Goal: Information Seeking & Learning: Learn about a topic

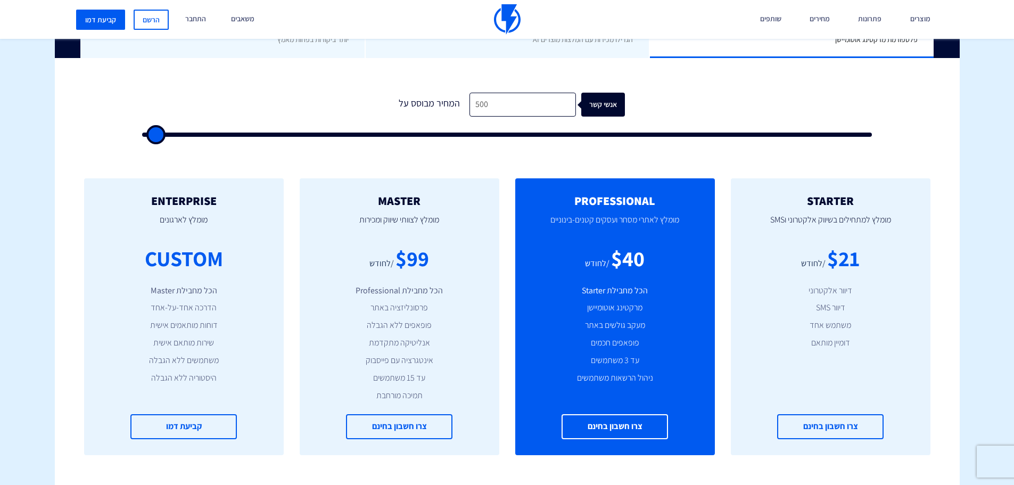
scroll to position [319, 0]
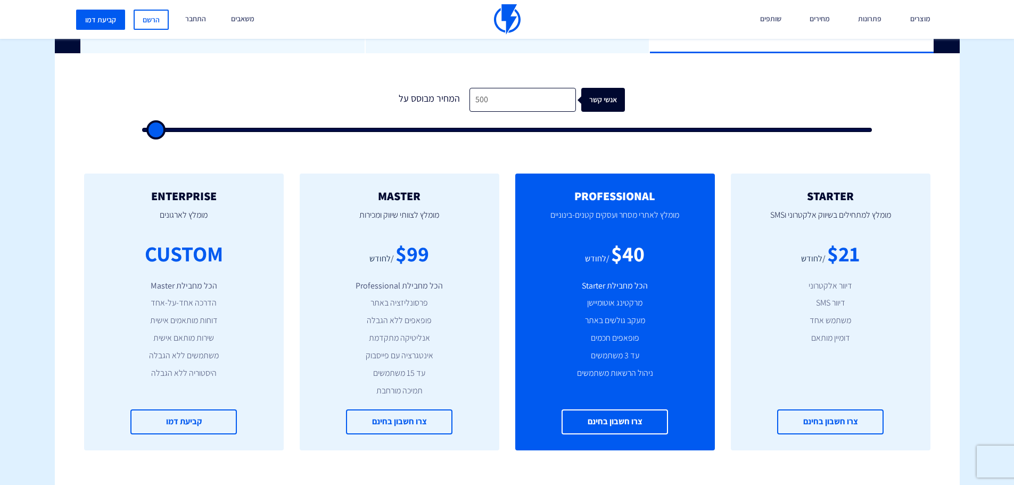
type input "1,500"
type input "1500"
type input "2,000"
type input "2000"
type input "2,500"
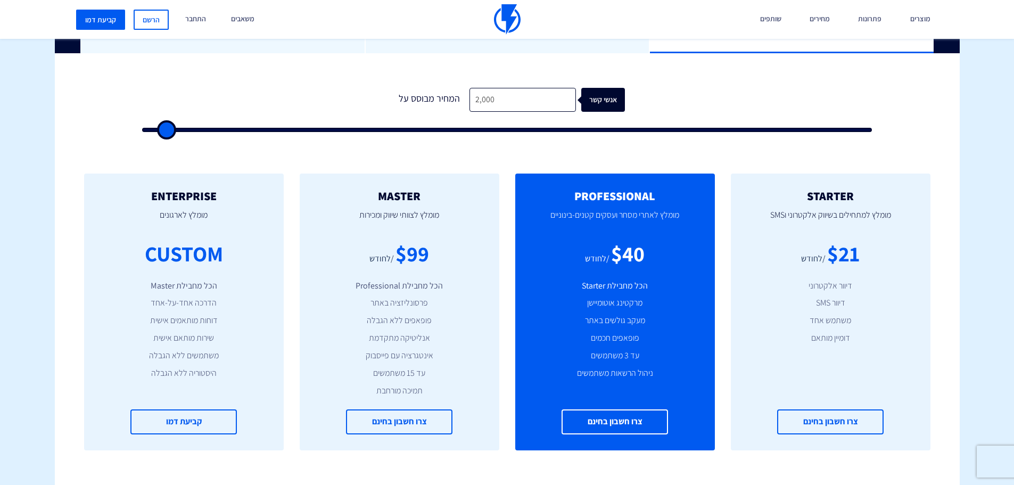
type input "2500"
type input "3,500"
type input "3500"
type input "4,500"
type input "4500"
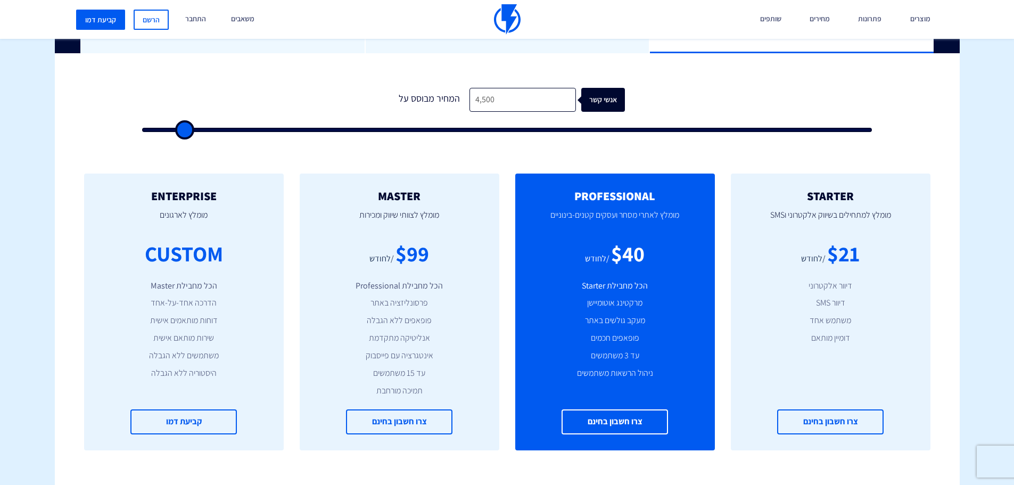
type input "5,500"
type input "5500"
type input "8,000"
type input "8000"
type input "9,500"
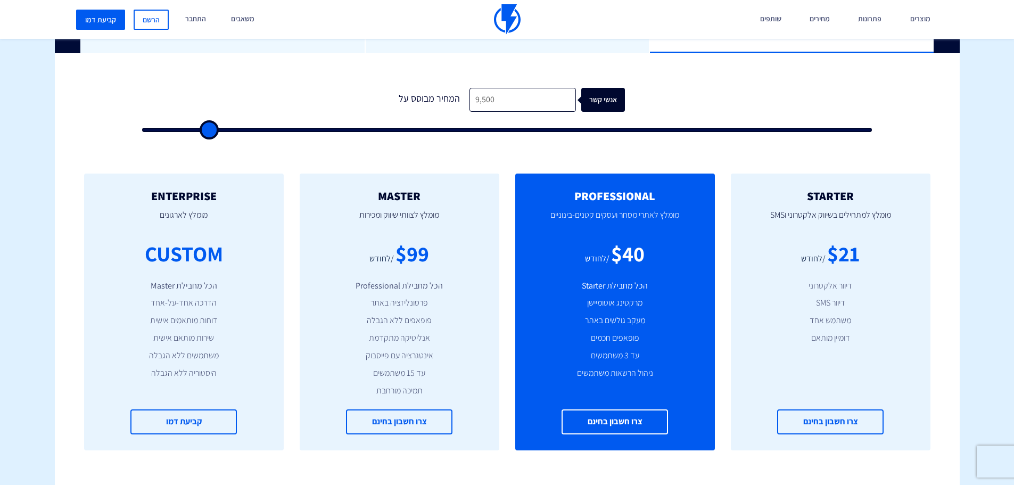
type input "9500"
type input "10,500"
type input "10500"
type input "16,000"
type input "16000"
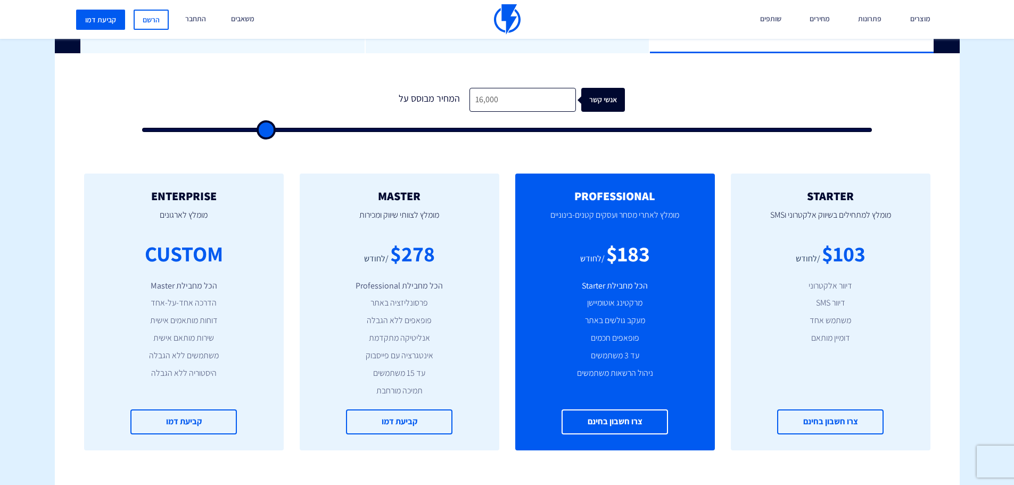
type input "16,500"
type input "16500"
type input "17,000"
type input "17000"
type input "17,500"
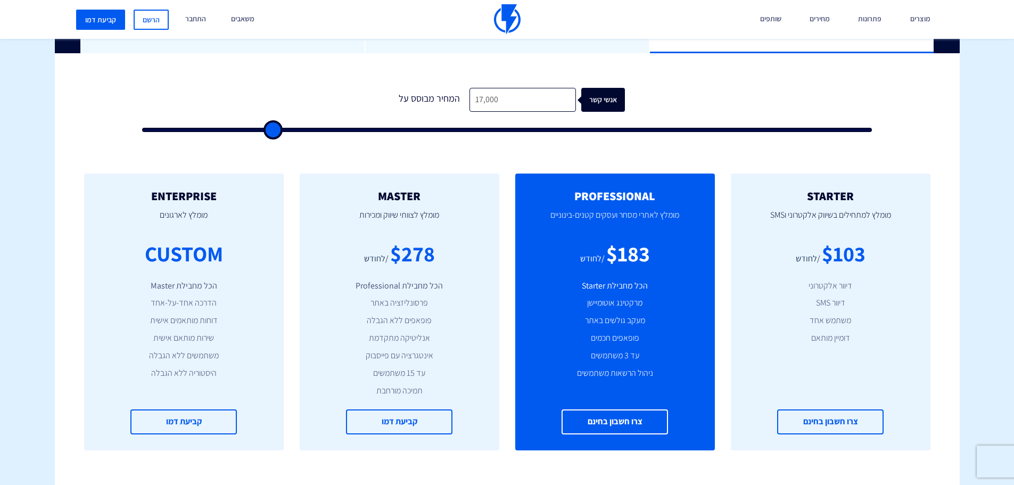
type input "17500"
type input "18,000"
type input "18000"
type input "18,500"
type input "18500"
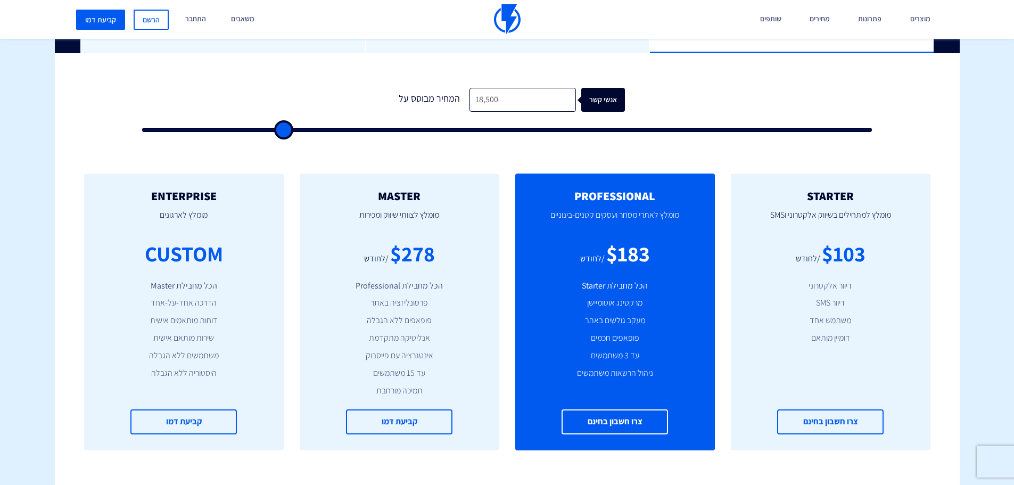
type input "19,500"
type input "19500"
type input "20,000"
type input "20000"
type input "20,500"
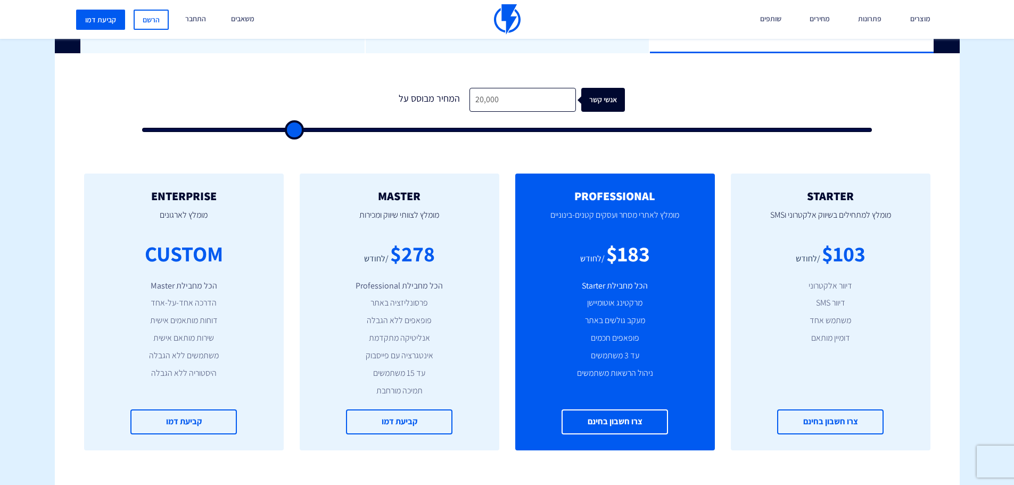
type input "20500"
type input "21,000"
type input "21000"
type input "21,500"
type input "21500"
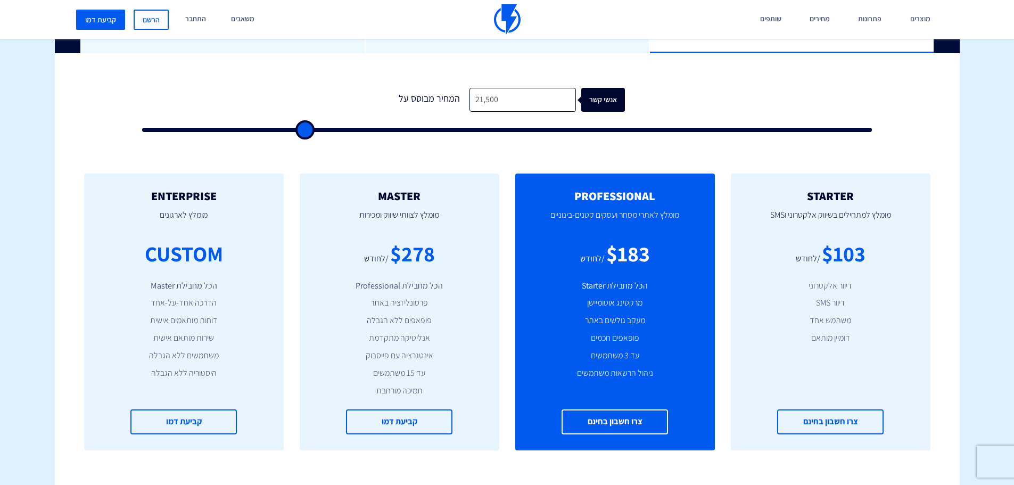
type input "22,000"
type input "22000"
type input "22,500"
type input "22500"
type input "23,000"
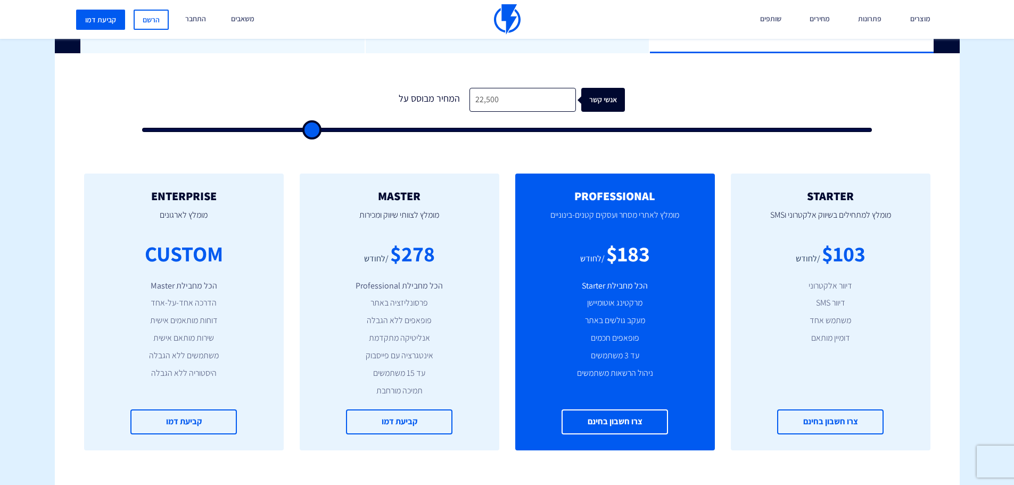
type input "23000"
type input "23,500"
type input "23500"
type input "24,500"
type input "24500"
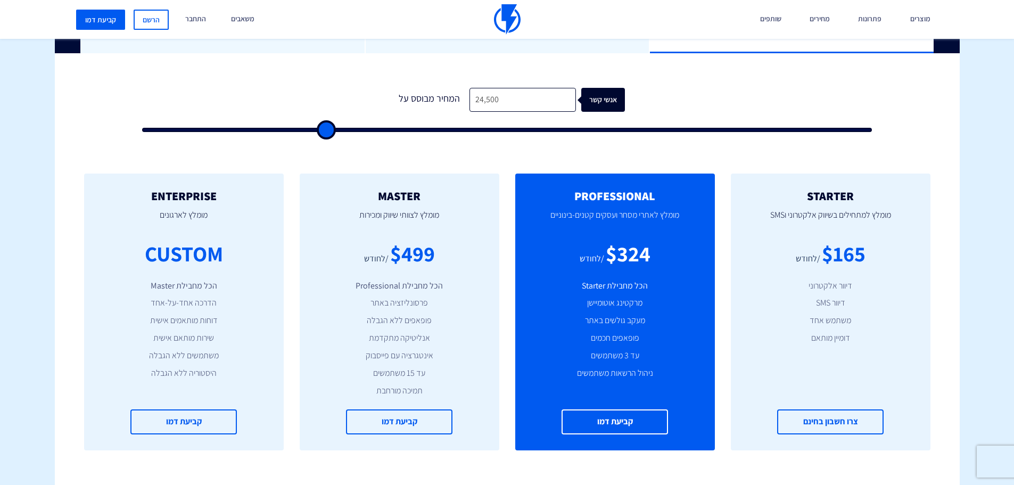
type input "25,000"
type input "25000"
type input "25,500"
type input "25500"
type input "27,500"
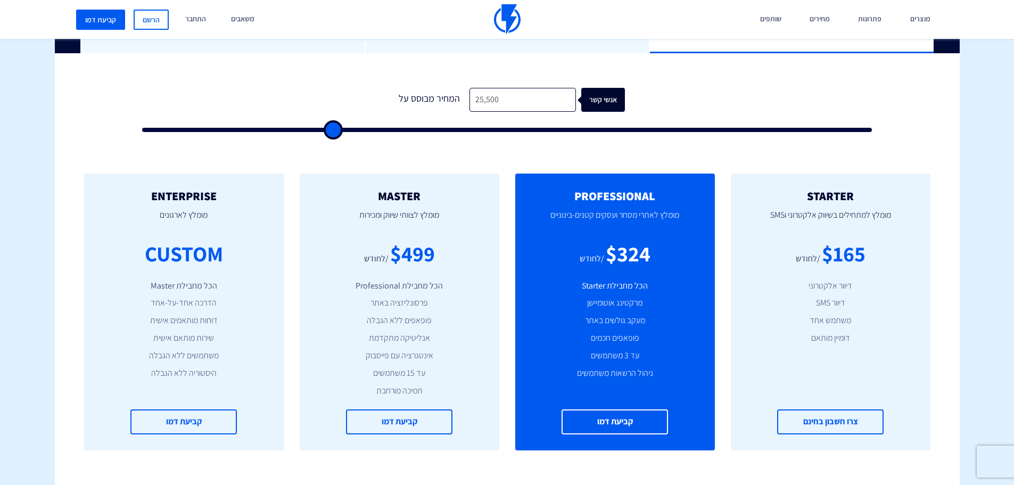
type input "27500"
type input "28,000"
type input "28000"
type input "28,500"
type input "28500"
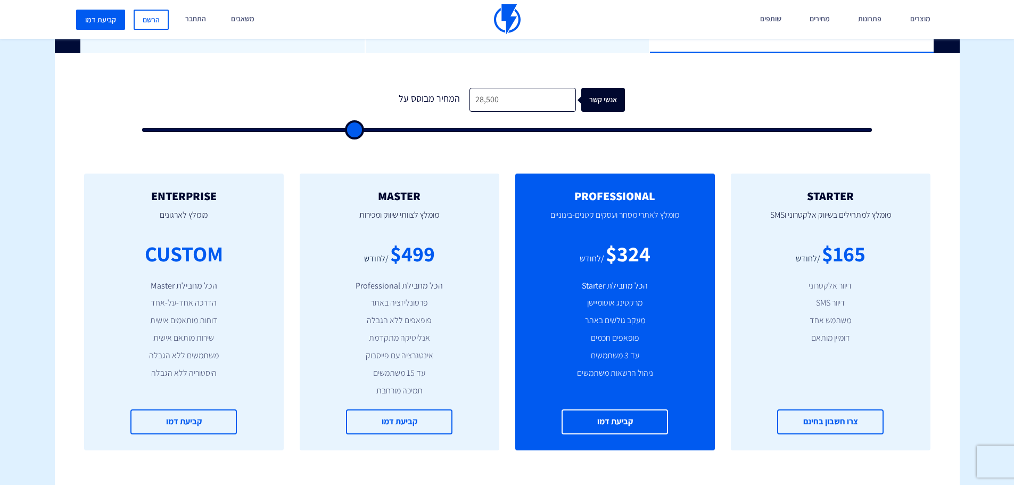
type input "29,000"
type input "29000"
type input "29,500"
type input "29500"
type input "30,000"
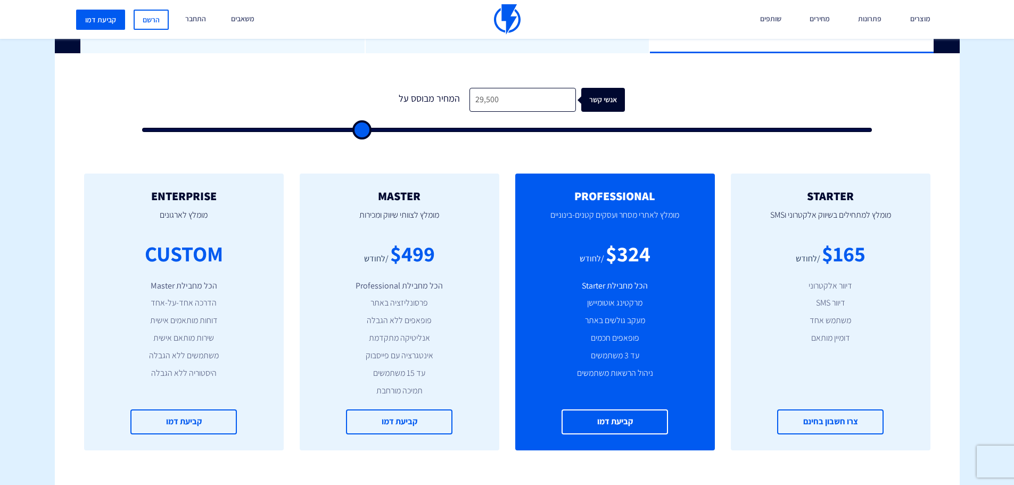
type input "30000"
type input "29,500"
type input "29500"
type input "29,000"
type input "29000"
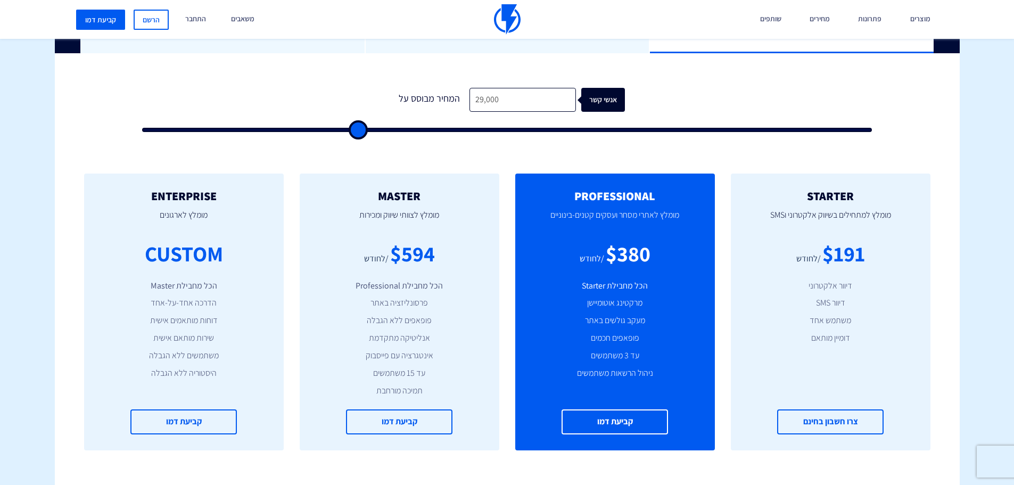
type input "28,500"
type input "28500"
type input "28,000"
type input "28000"
type input "27,500"
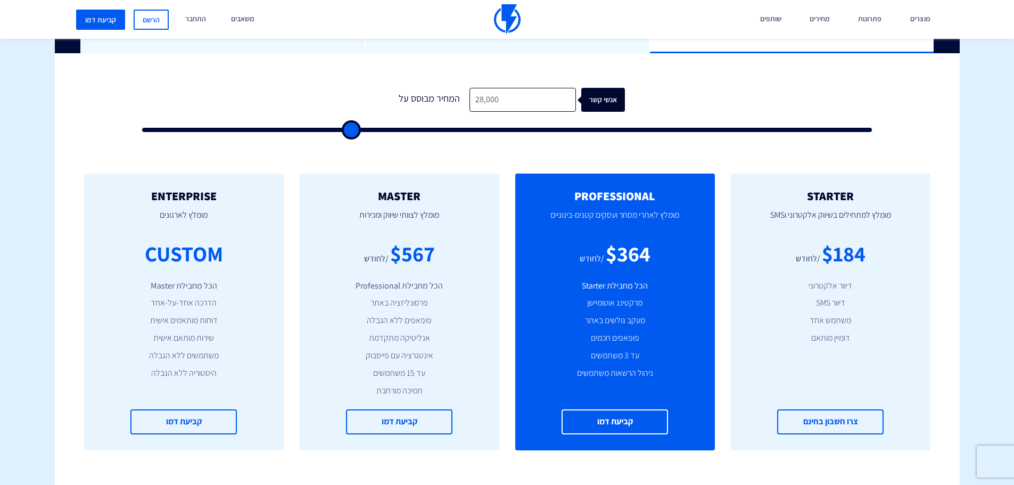
type input "27500"
type input "27,000"
type input "27000"
type input "26,500"
type input "26500"
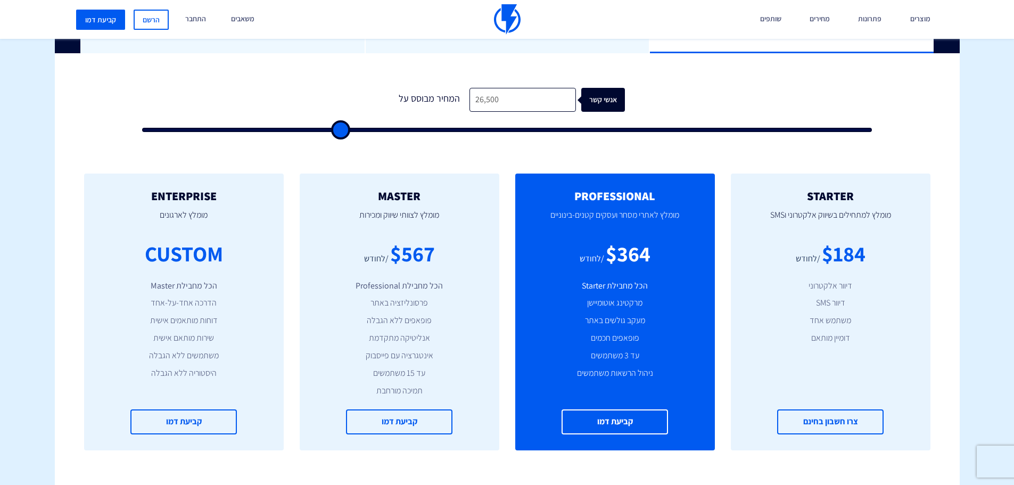
type input "26,000"
type input "26000"
type input "25,500"
type input "25500"
type input "25,000"
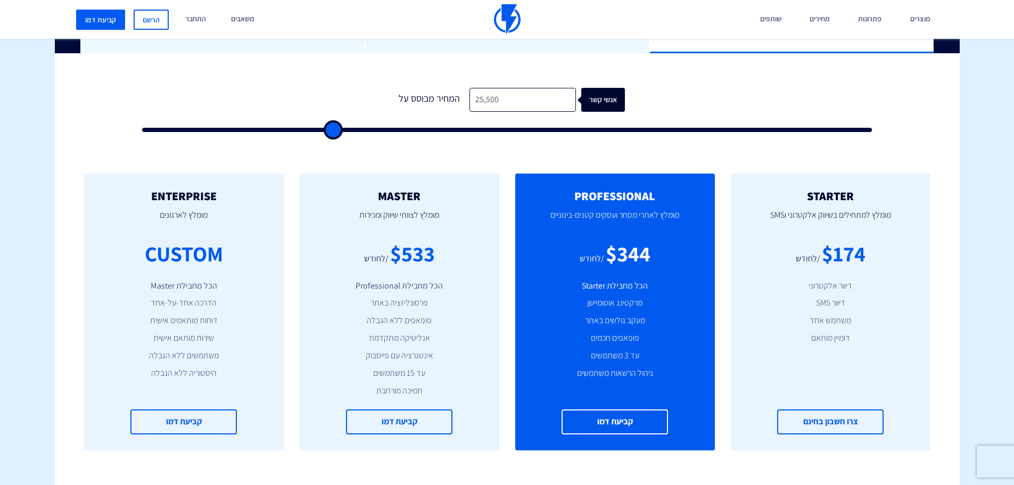
type input "25000"
type input "24,500"
type input "24500"
type input "24,000"
type input "24000"
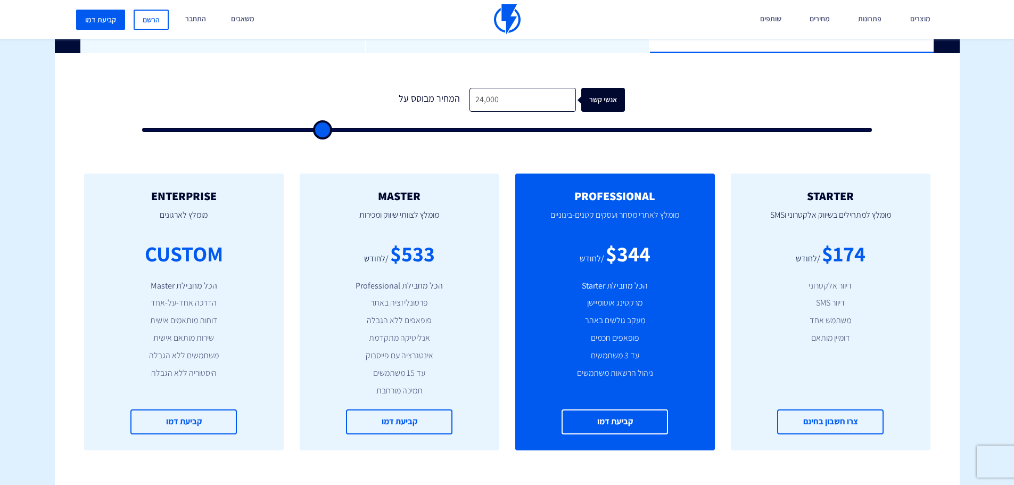
type input "23,500"
type input "23500"
type input "23,000"
type input "23000"
type input "22,500"
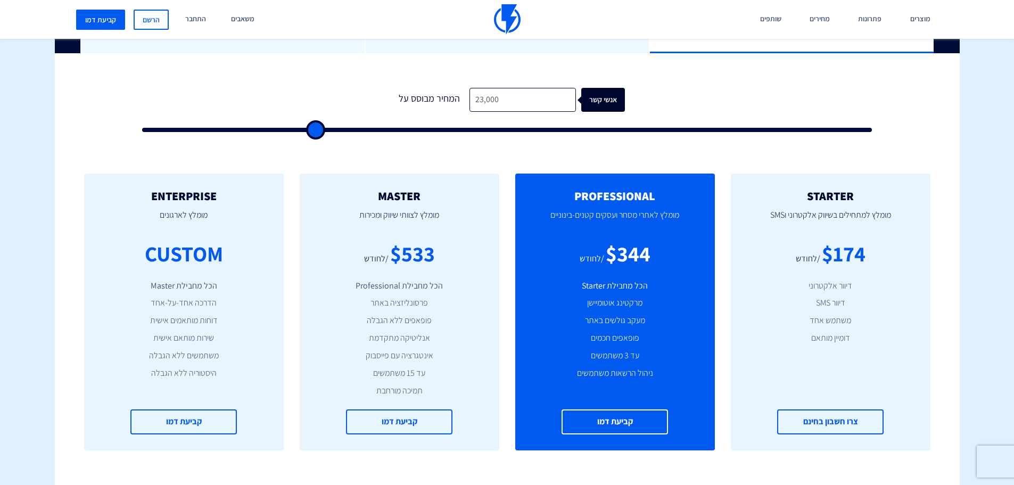
type input "22500"
type input "22,000"
type input "22000"
type input "21,500"
type input "21500"
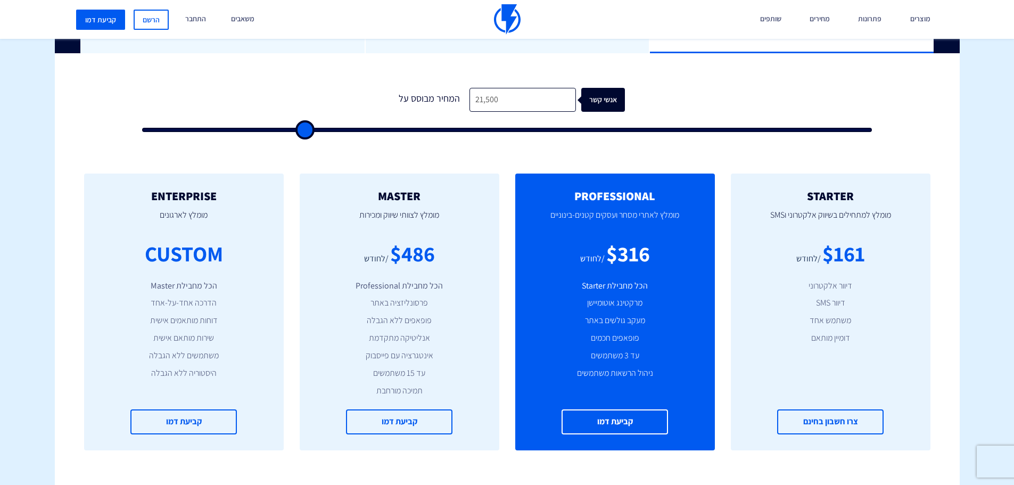
type input "21,000"
type input "21000"
type input "20,500"
type input "20500"
type input "20,000"
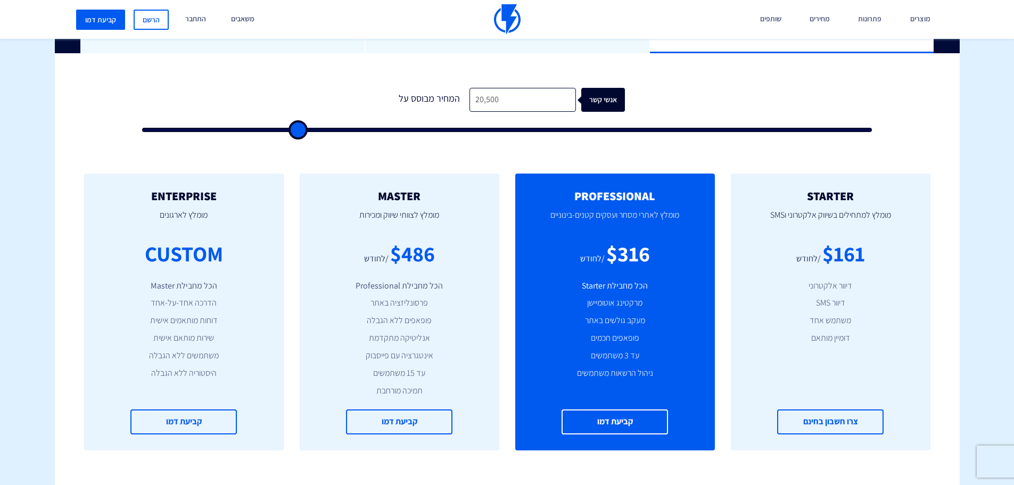
type input "20000"
type input "19,500"
type input "19500"
type input "19,000"
type input "19000"
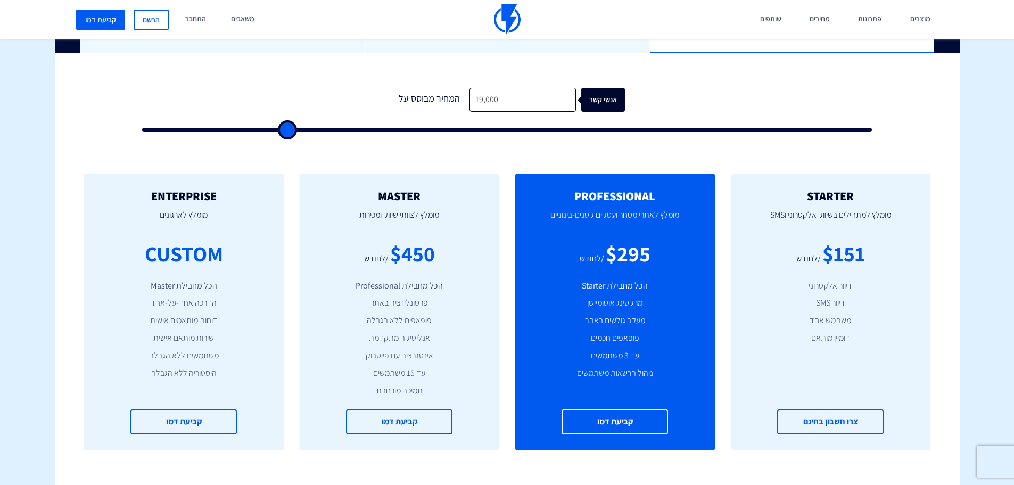
type input "18,500"
type input "18500"
type input "18,000"
type input "18000"
type input "17,500"
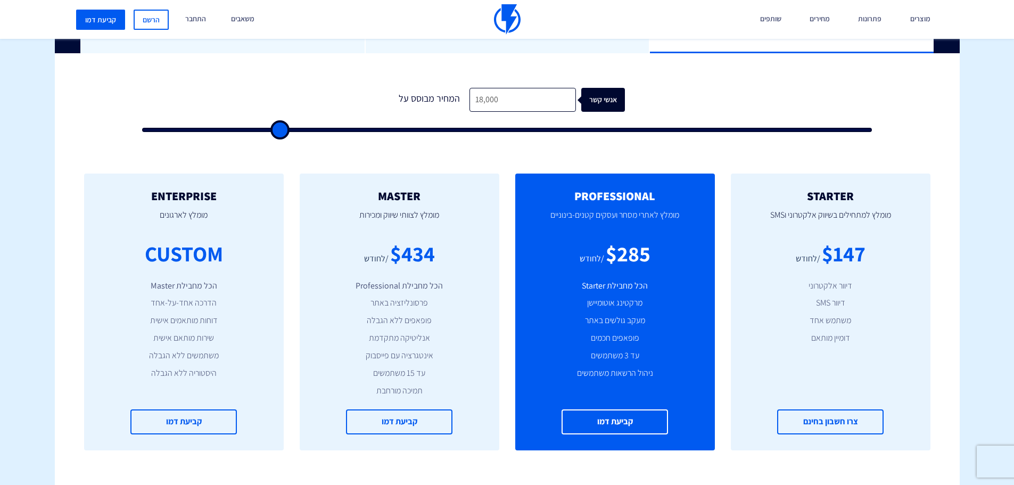
type input "17500"
type input "17,000"
type input "17000"
type input "16,500"
type input "16500"
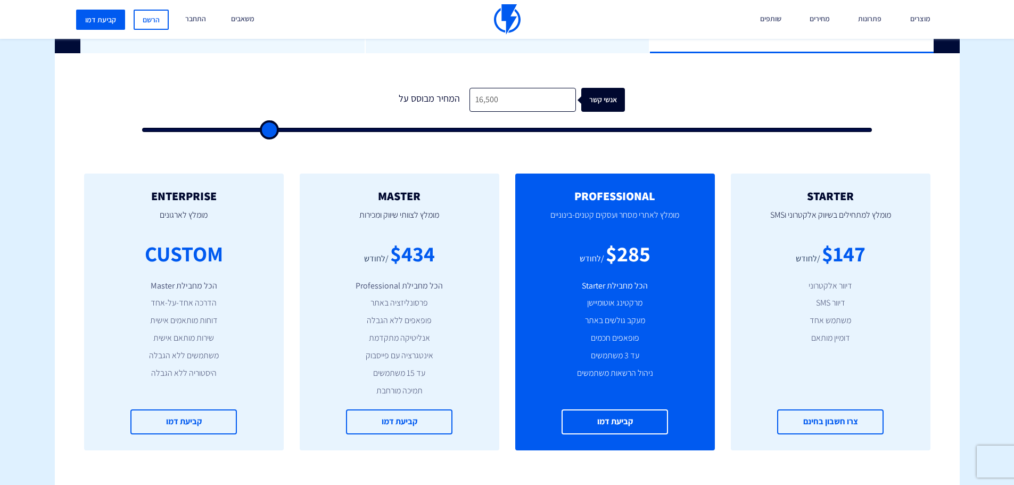
type input "16,000"
type input "16000"
type input "15,500"
type input "15500"
type input "15,000"
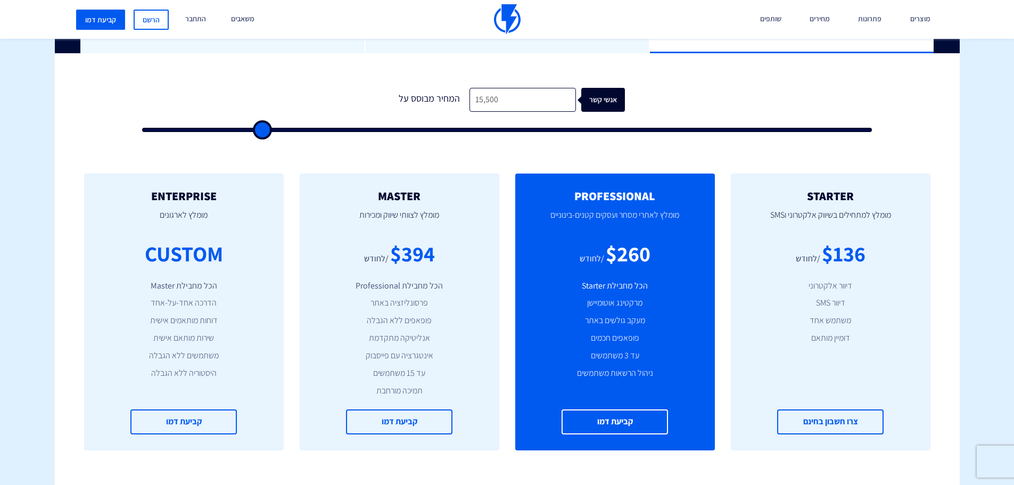
type input "15000"
type input "14,500"
type input "14500"
type input "14,000"
type input "14000"
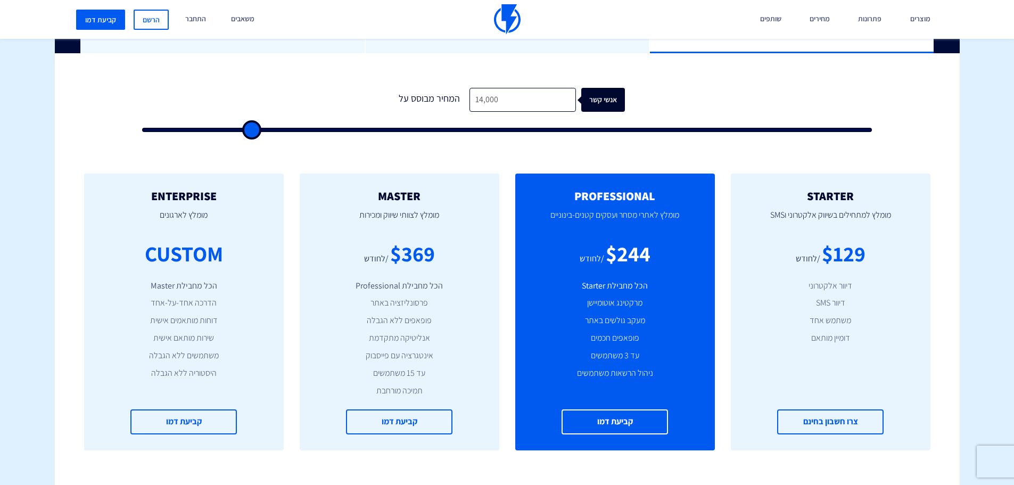
type input "13,500"
type input "13500"
type input "13,000"
type input "13000"
type input "12,500"
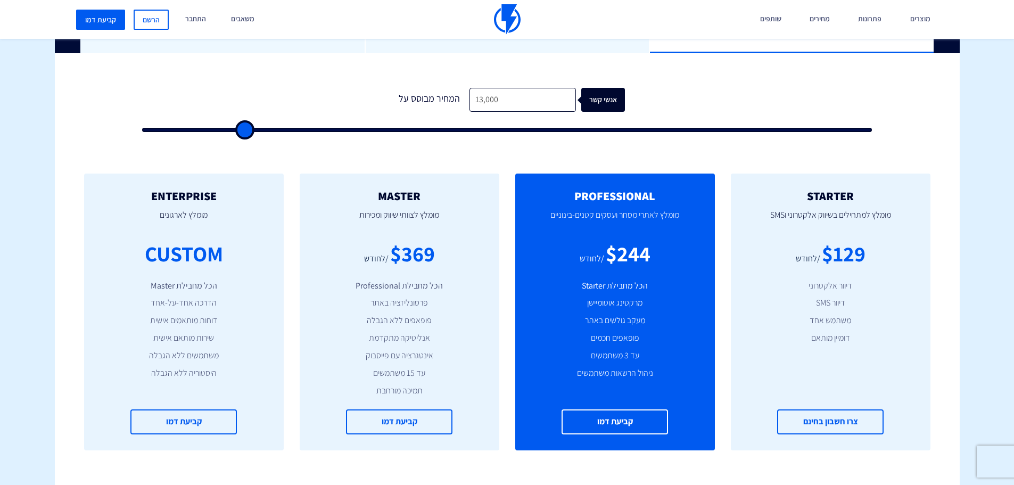
type input "12500"
type input "12,000"
type input "12000"
type input "11,500"
type input "11500"
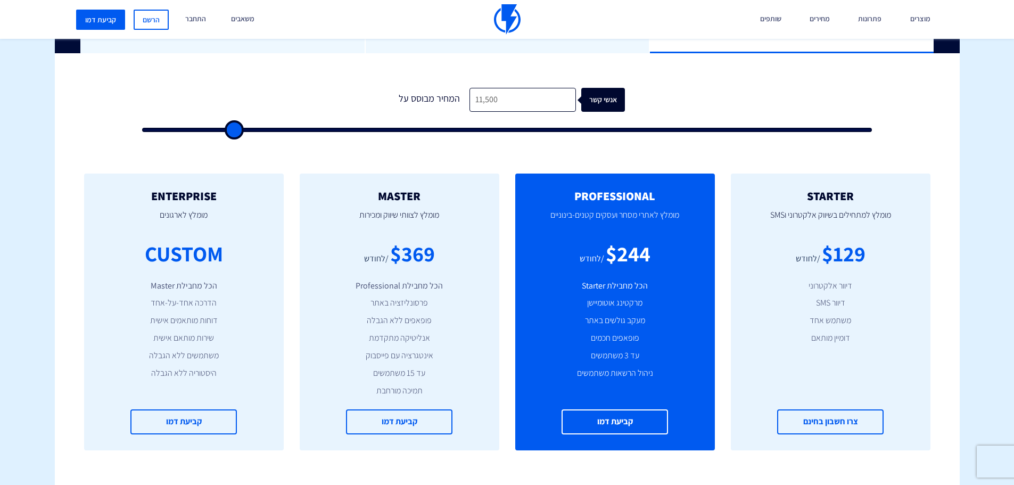
type input "11,000"
type input "11000"
type input "10,000"
type input "10000"
type input "9,500"
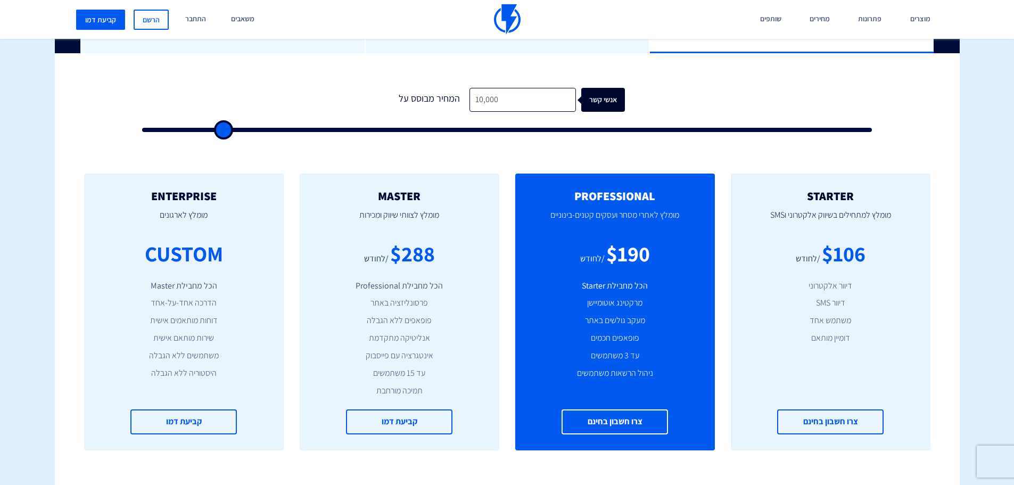
type input "9500"
type input "9,000"
type input "9000"
type input "8,500"
type input "8500"
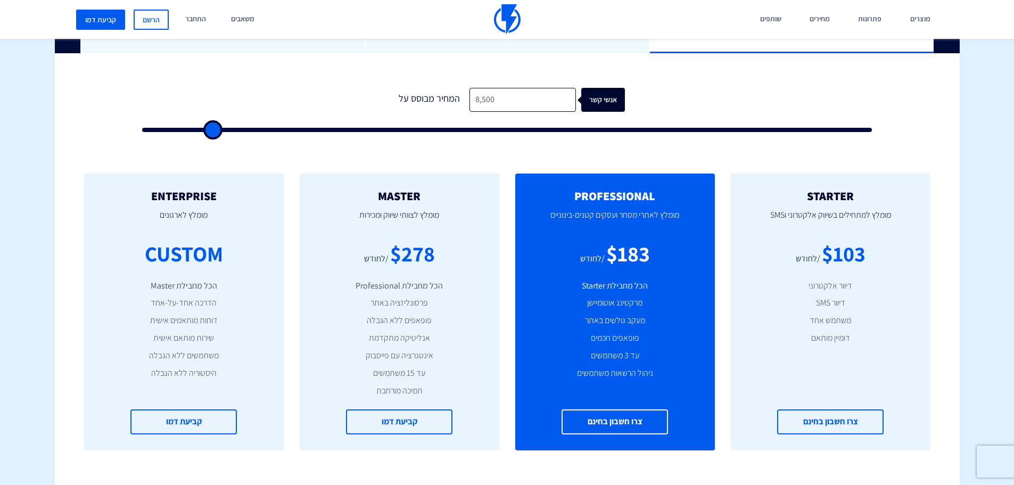
type input "8,000"
type input "8000"
type input "7,500"
type input "7500"
type input "7,000"
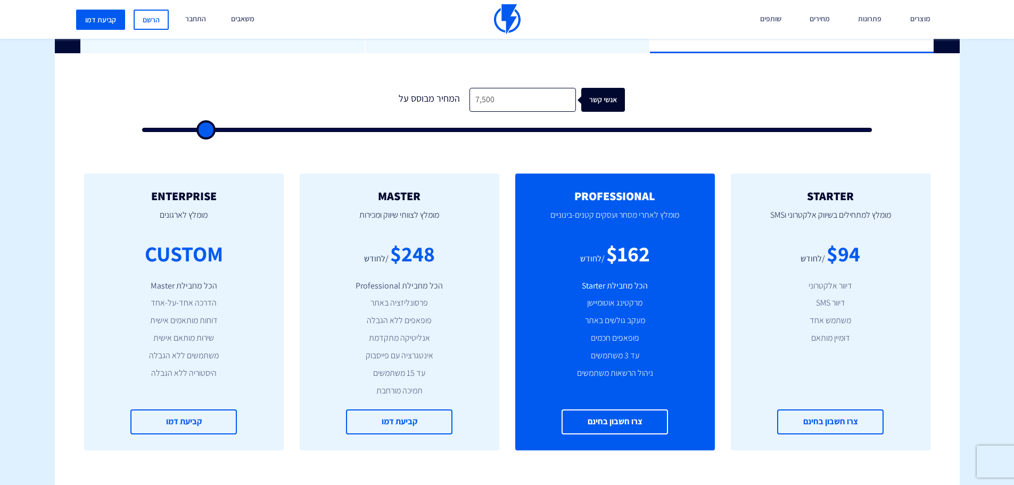
type input "7000"
type input "6,500"
type input "6500"
type input "6,000"
type input "6000"
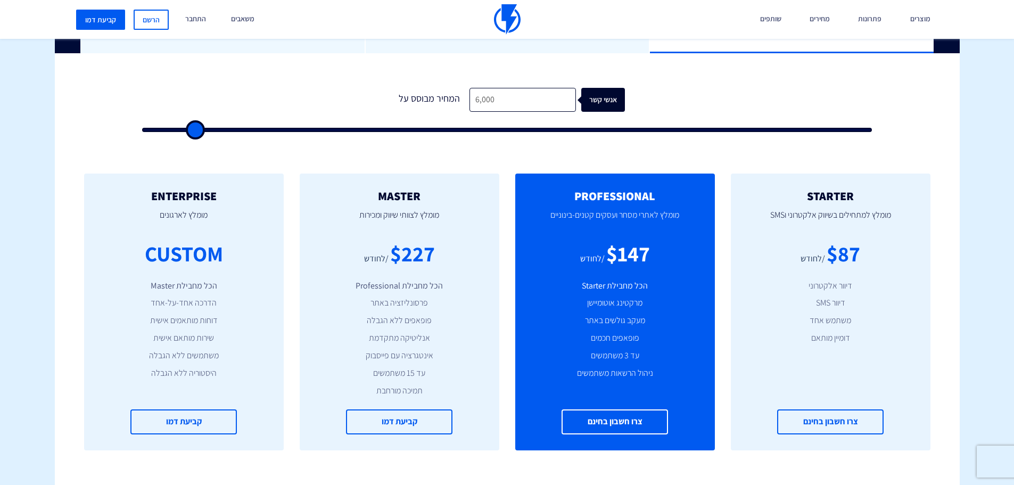
type input "5,500"
type input "5500"
type input "5,000"
type input "5000"
type input "4,000"
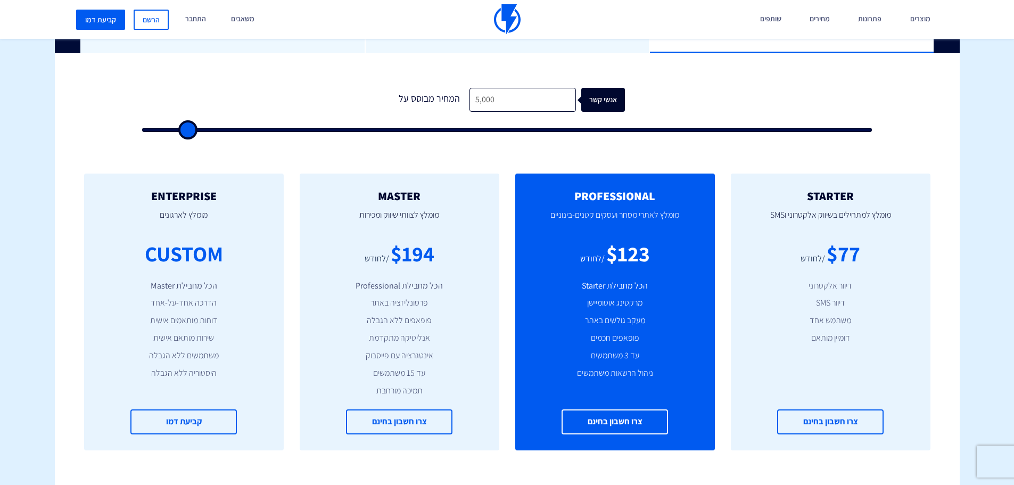
type input "4000"
type input "2,500"
type input "2500"
type input "1,000"
type input "1000"
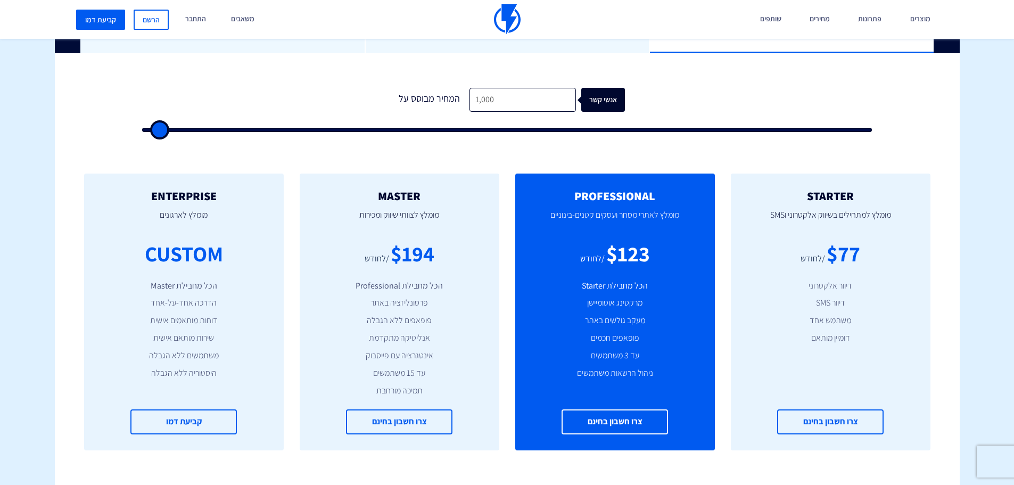
type input "500"
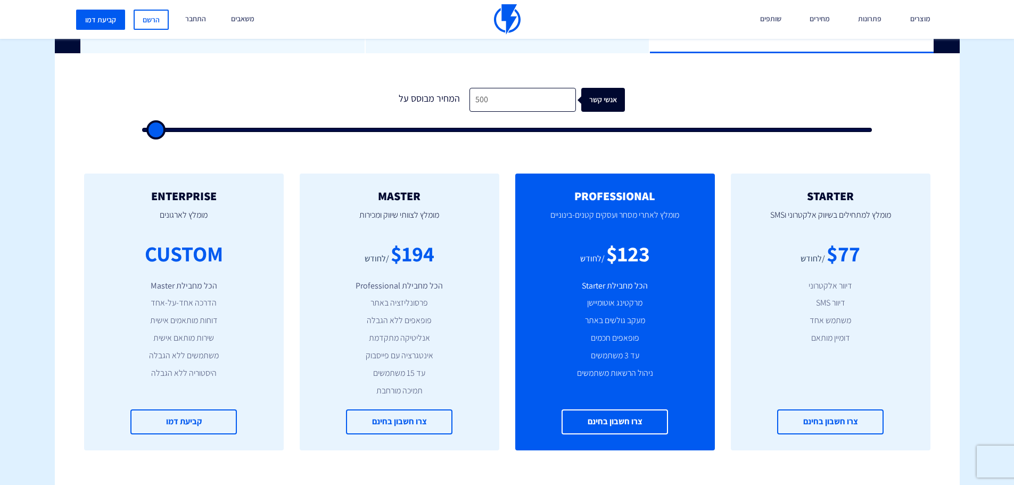
type input "500"
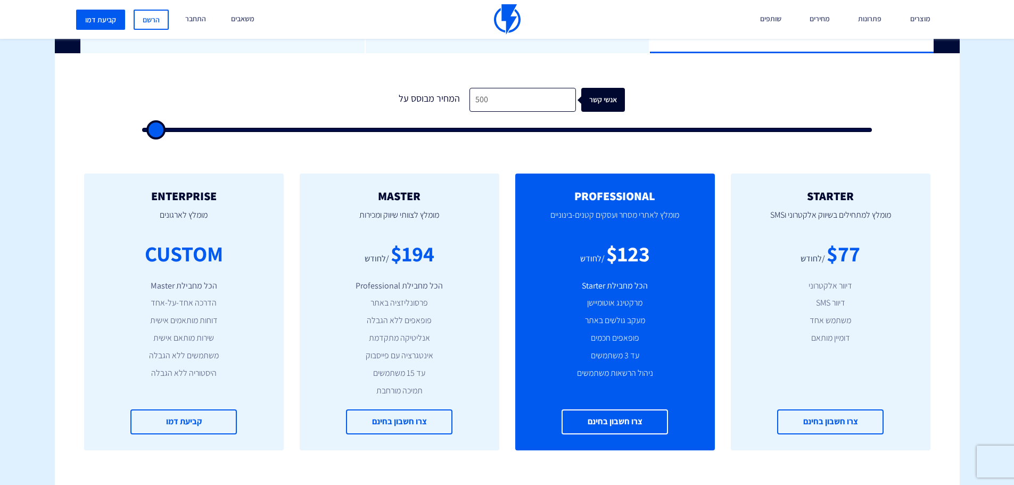
type input "500"
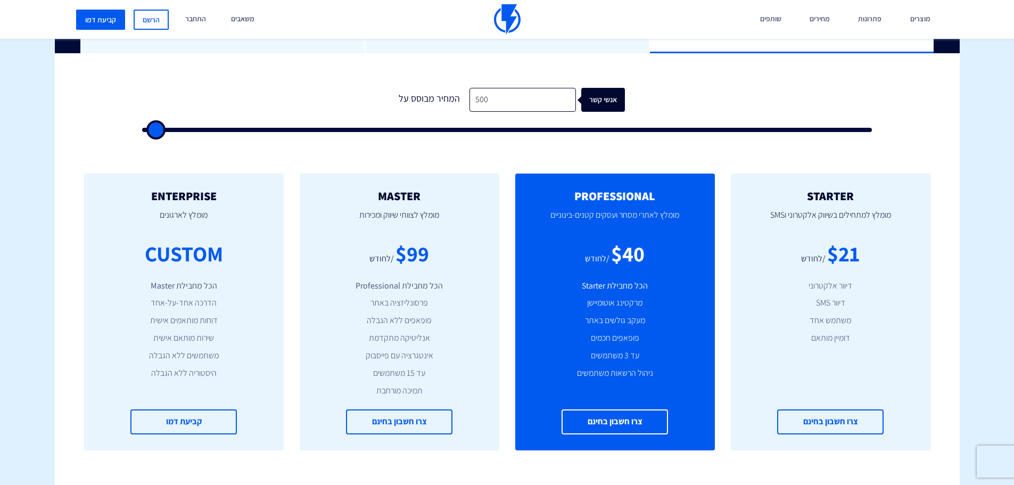
type input "500"
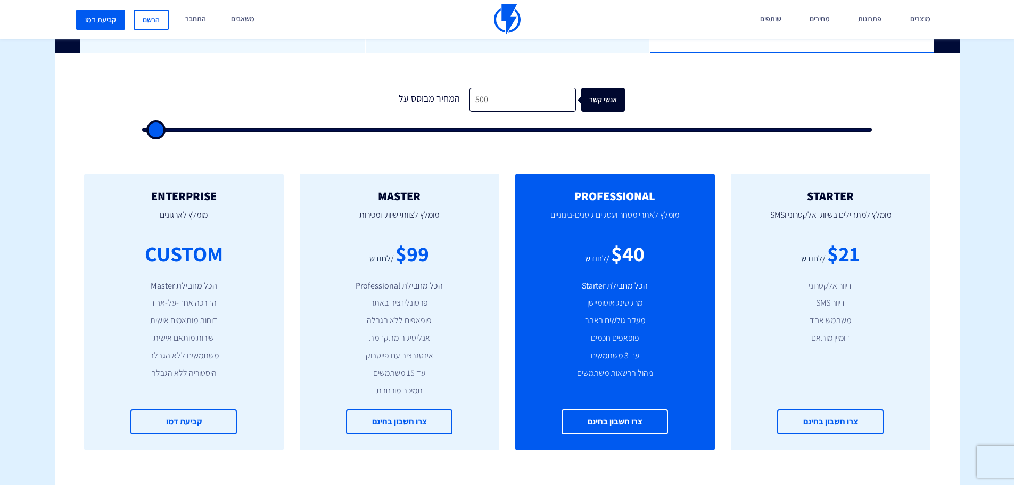
type input "500"
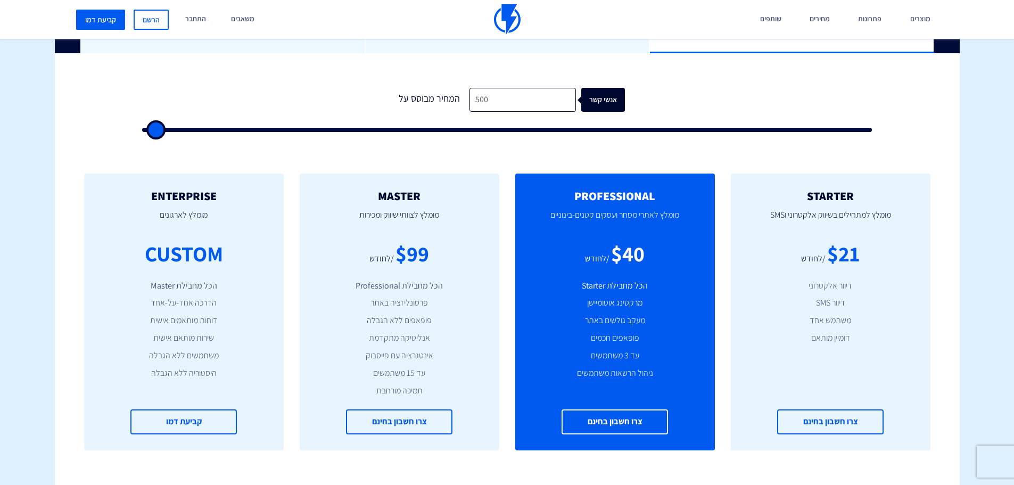
type input "500"
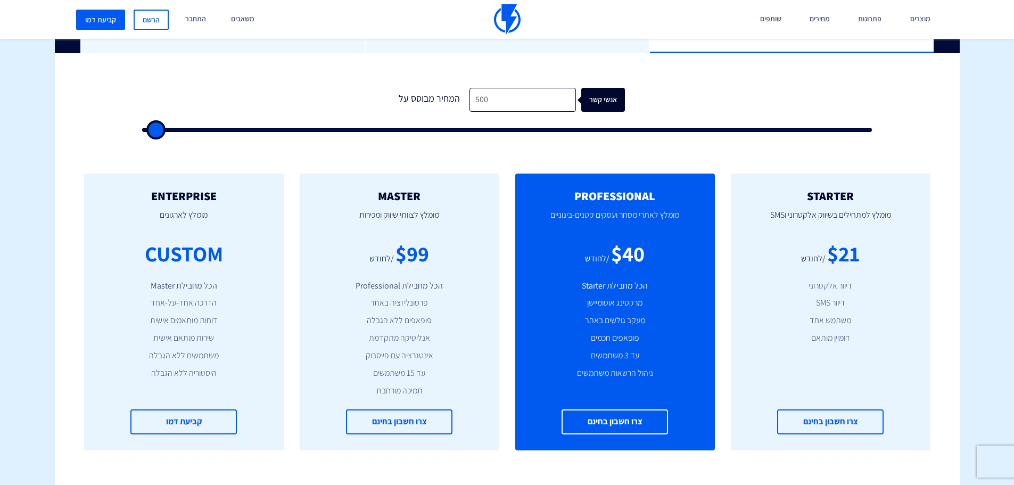
drag, startPoint x: 162, startPoint y: 130, endPoint x: 121, endPoint y: 130, distance: 41.0
click at [142, 130] on input "range" at bounding box center [507, 130] width 731 height 4
